Goal: Browse casually

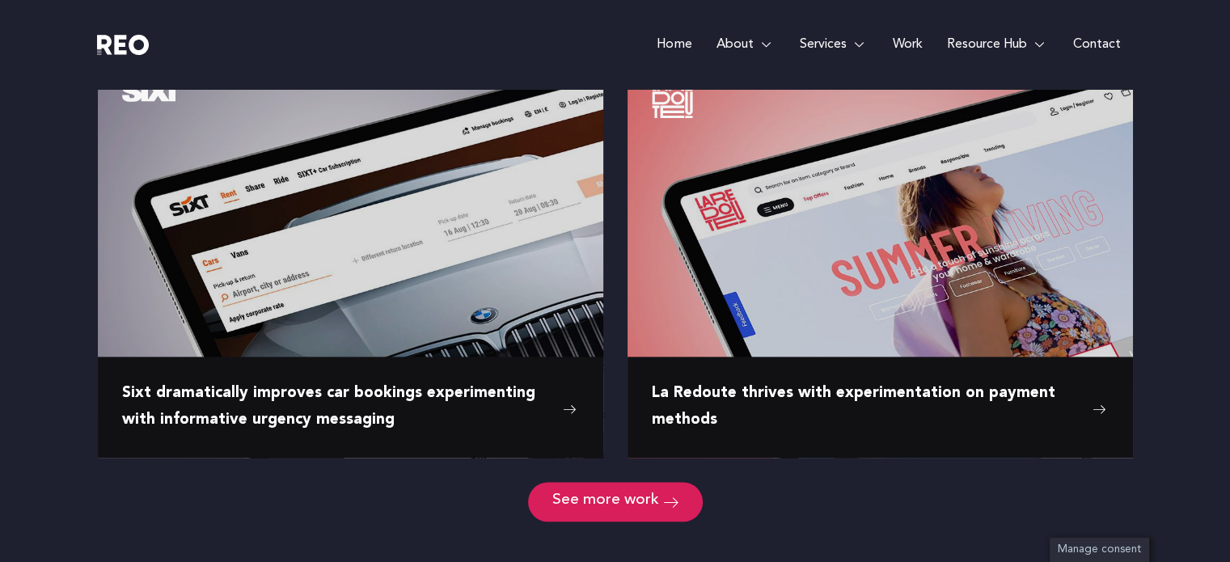
scroll to position [2276, 0]
click at [663, 494] on icon at bounding box center [670, 501] width 15 height 15
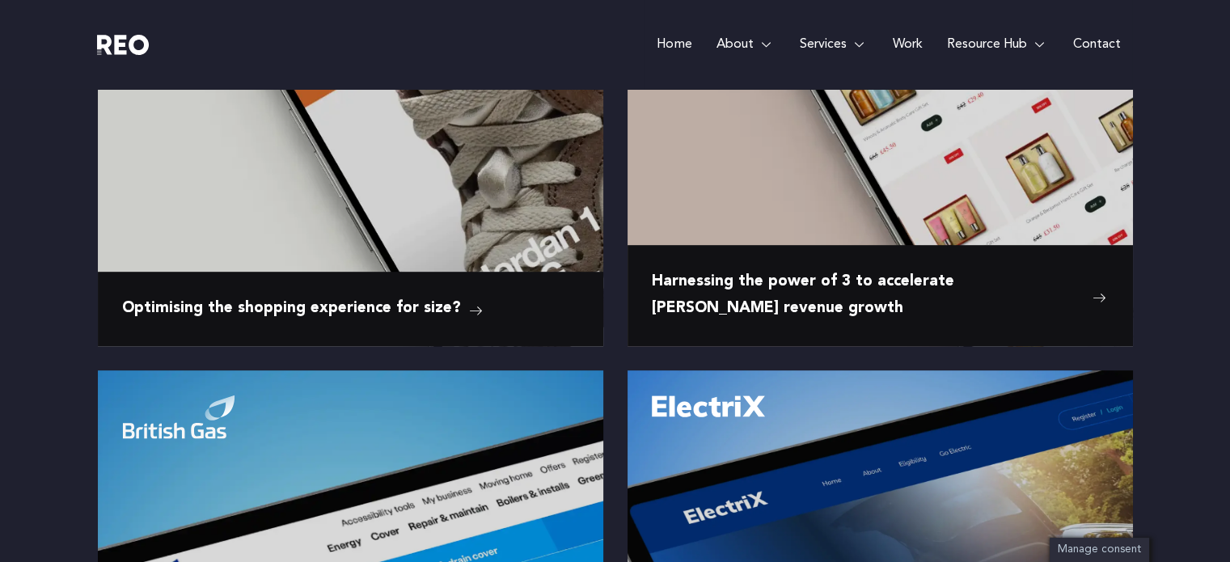
scroll to position [0, 0]
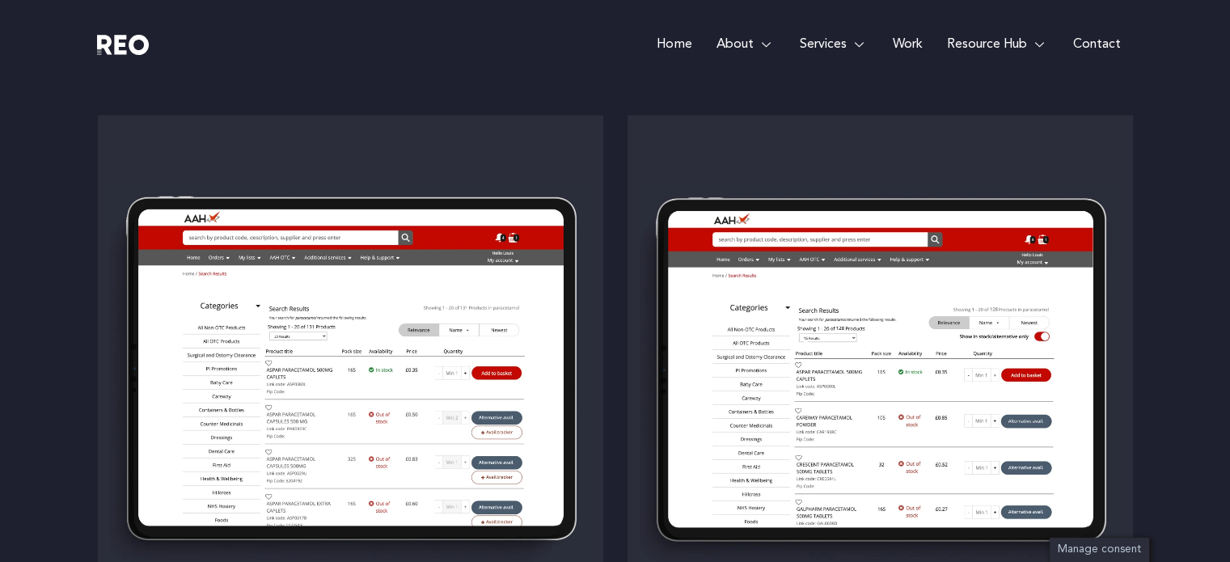
scroll to position [2900, 0]
